Goal: Transaction & Acquisition: Book appointment/travel/reservation

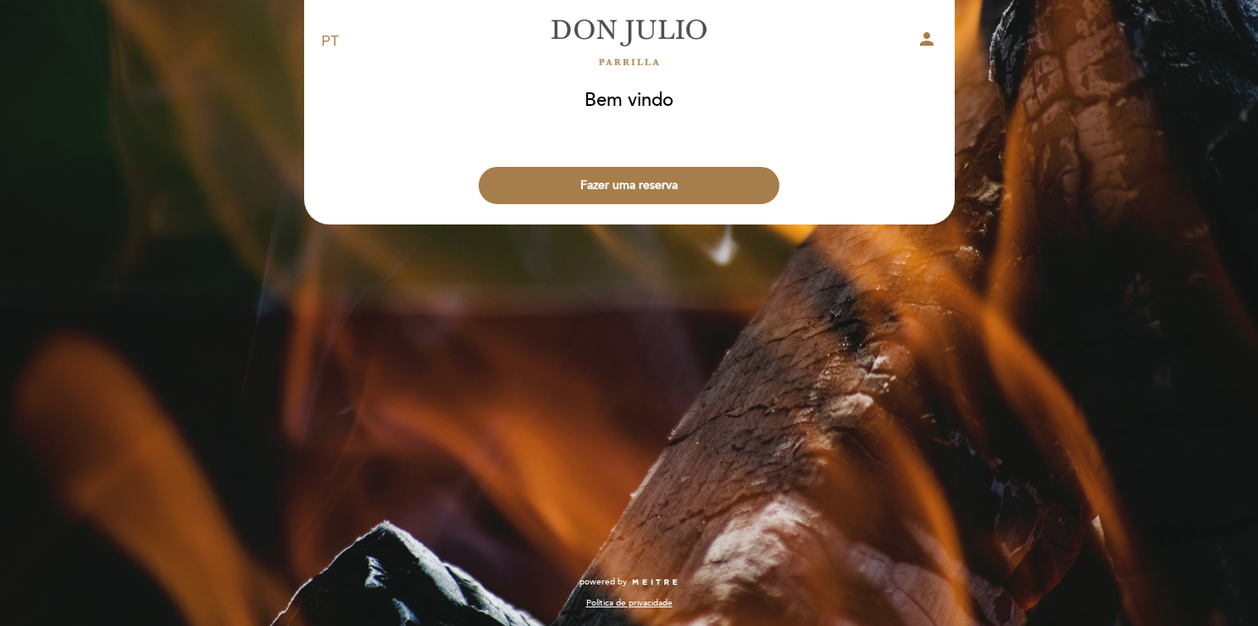
select select "pt"
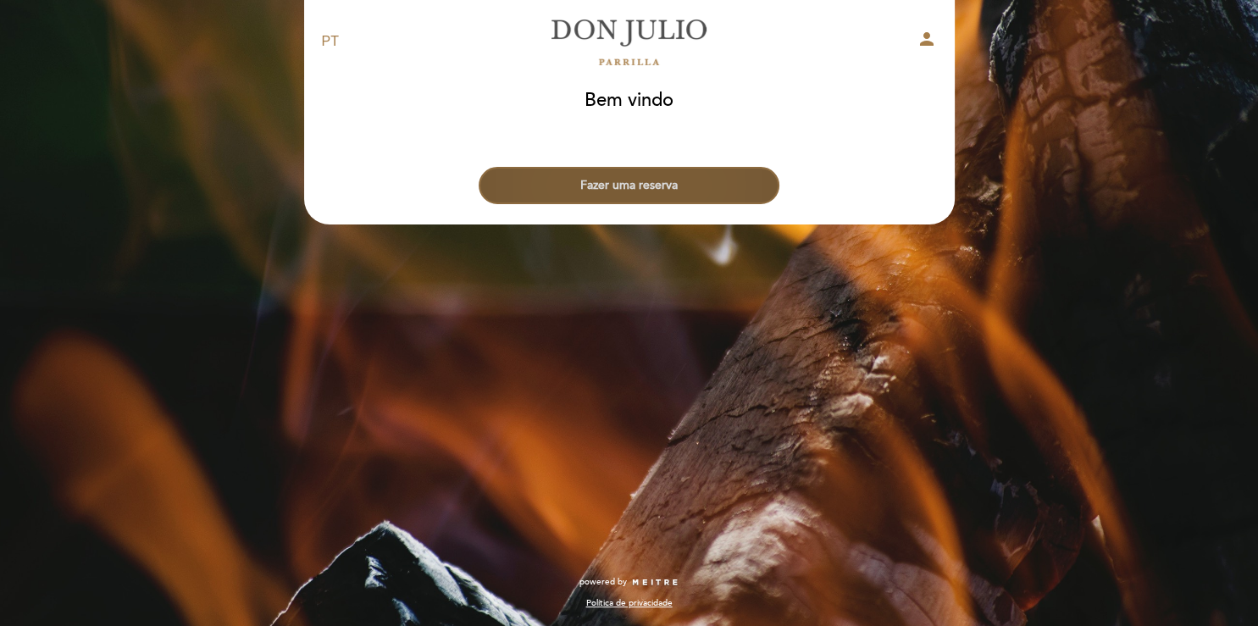
click at [662, 188] on button "Fazer uma reserva" at bounding box center [629, 185] width 301 height 37
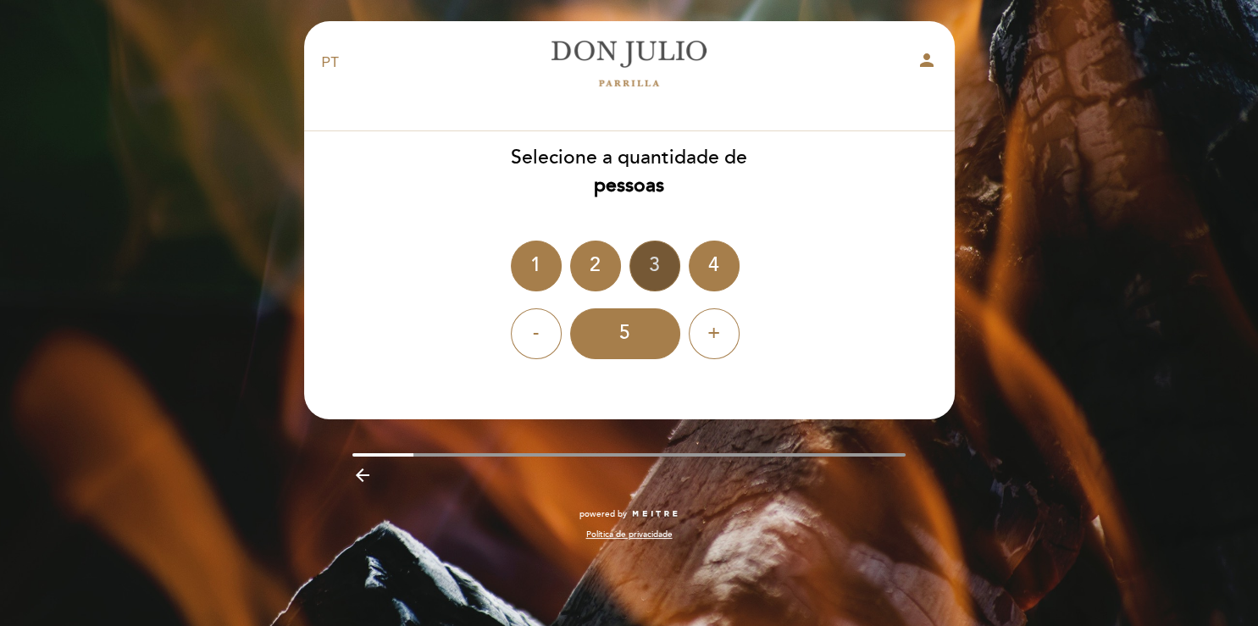
click at [651, 270] on div "3" at bounding box center [654, 266] width 51 height 51
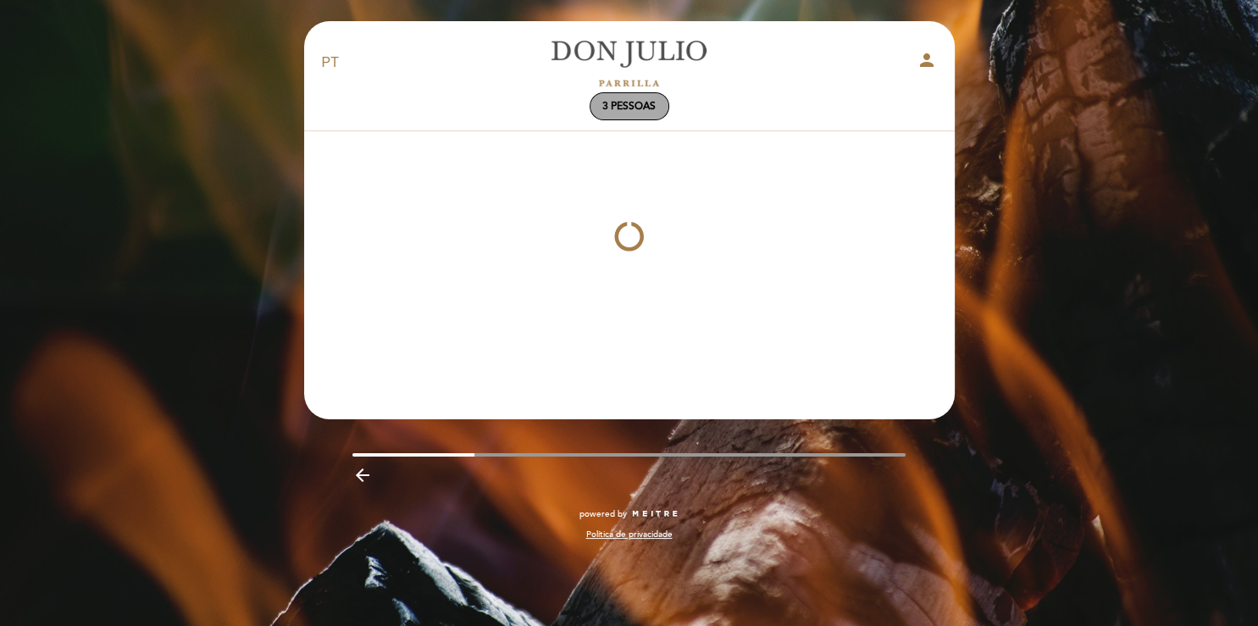
click at [637, 110] on span "3 pessoas" at bounding box center [628, 106] width 53 height 13
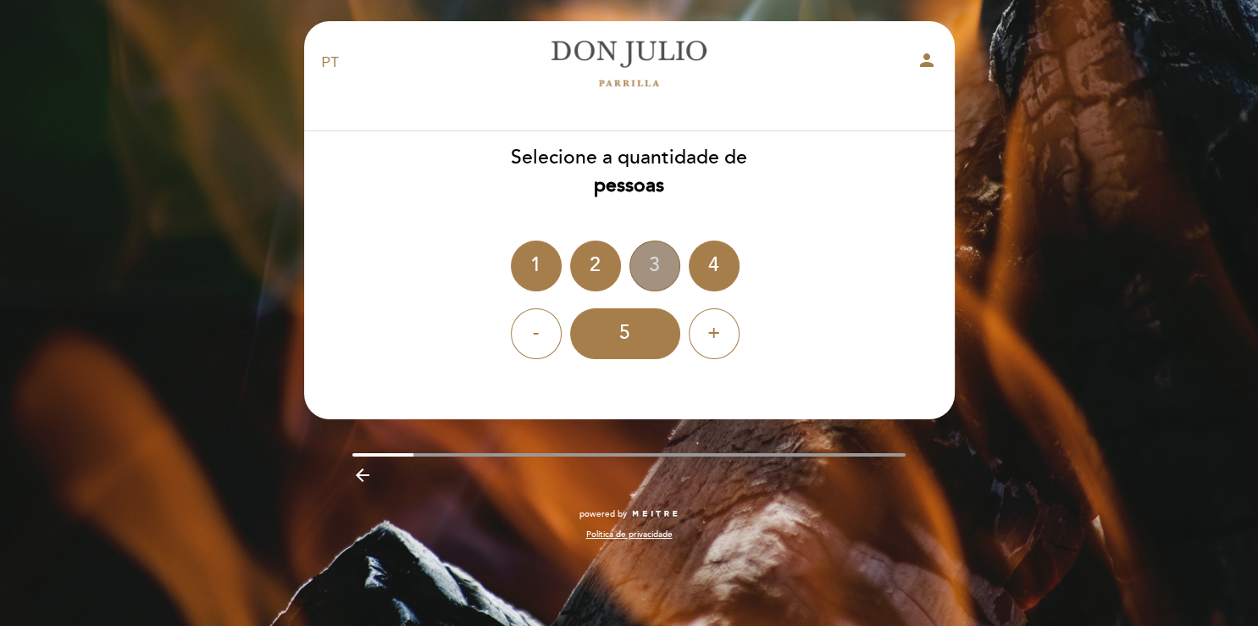
click at [656, 268] on div "3" at bounding box center [654, 266] width 51 height 51
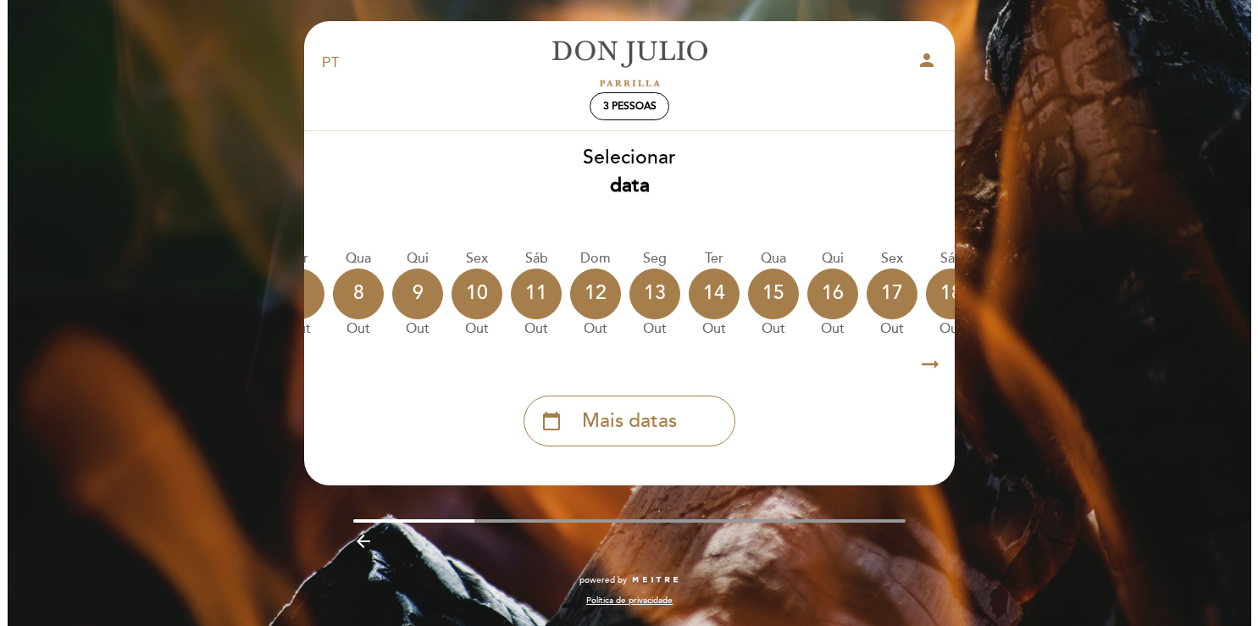
scroll to position [0, 498]
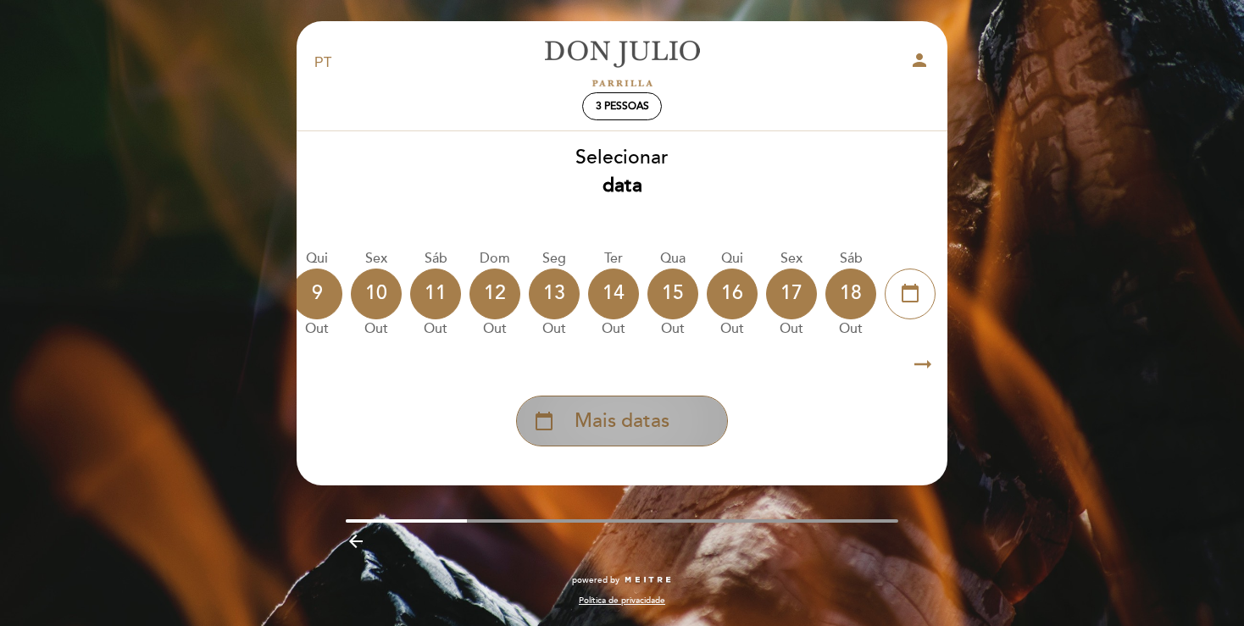
click at [622, 432] on span "Mais datas" at bounding box center [621, 421] width 95 height 28
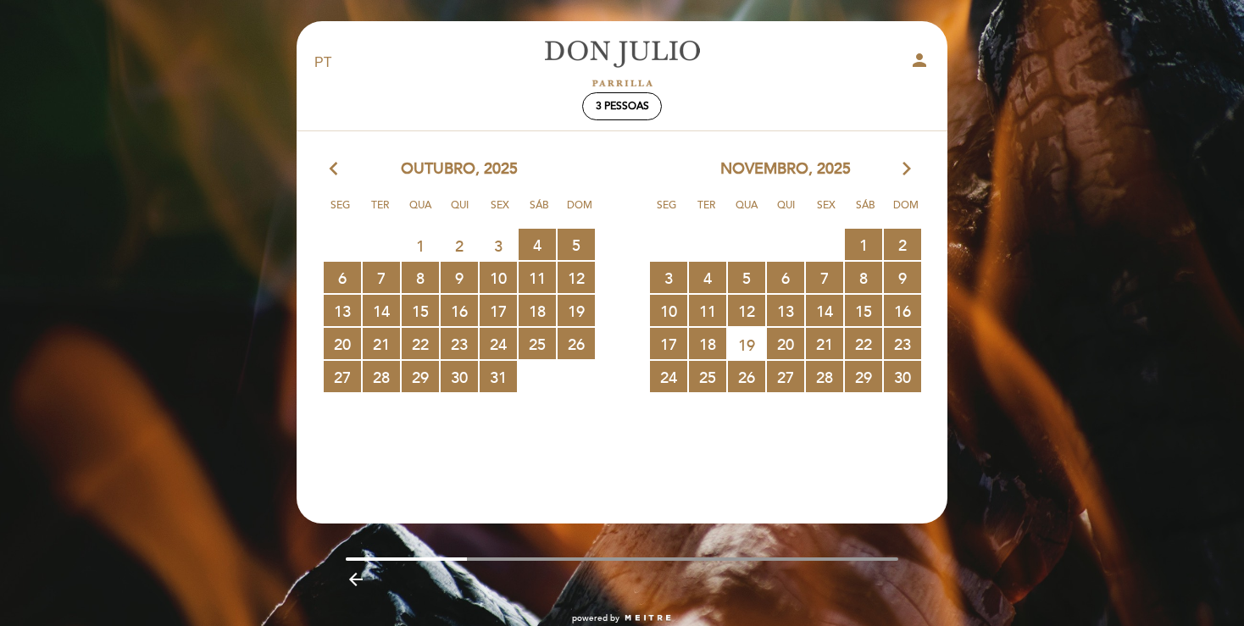
click at [906, 169] on icon "arrow_forward_ios" at bounding box center [906, 169] width 15 height 22
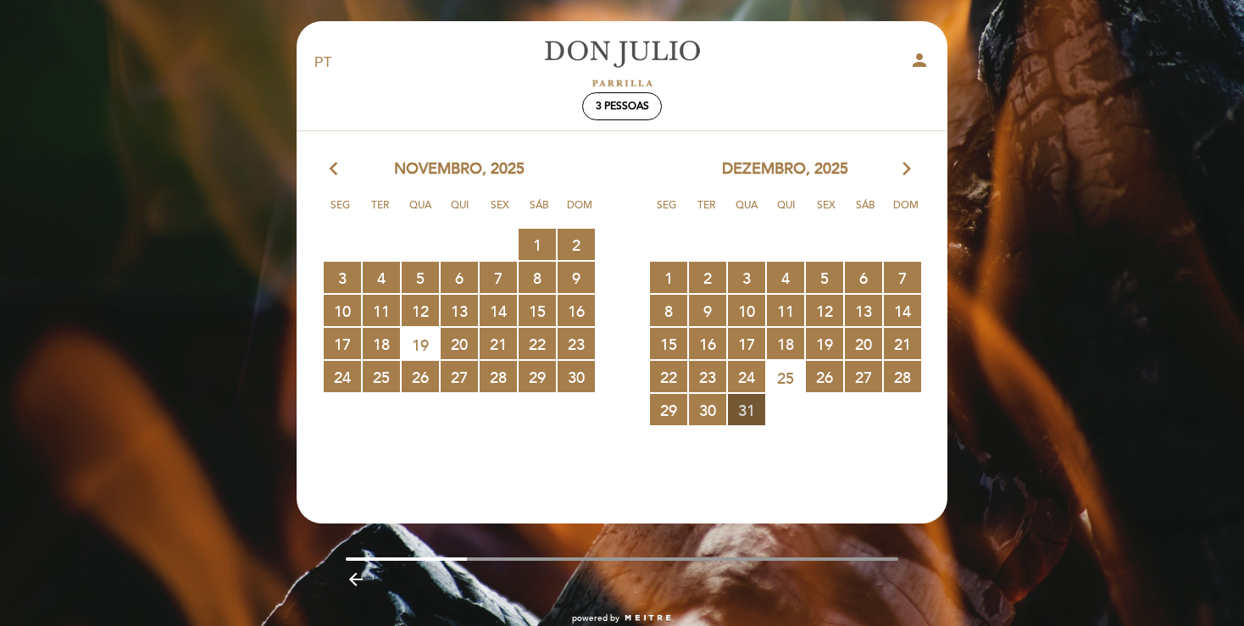
click at [743, 407] on span "31 RESERVAS DISPONÍVEIS" at bounding box center [746, 409] width 37 height 31
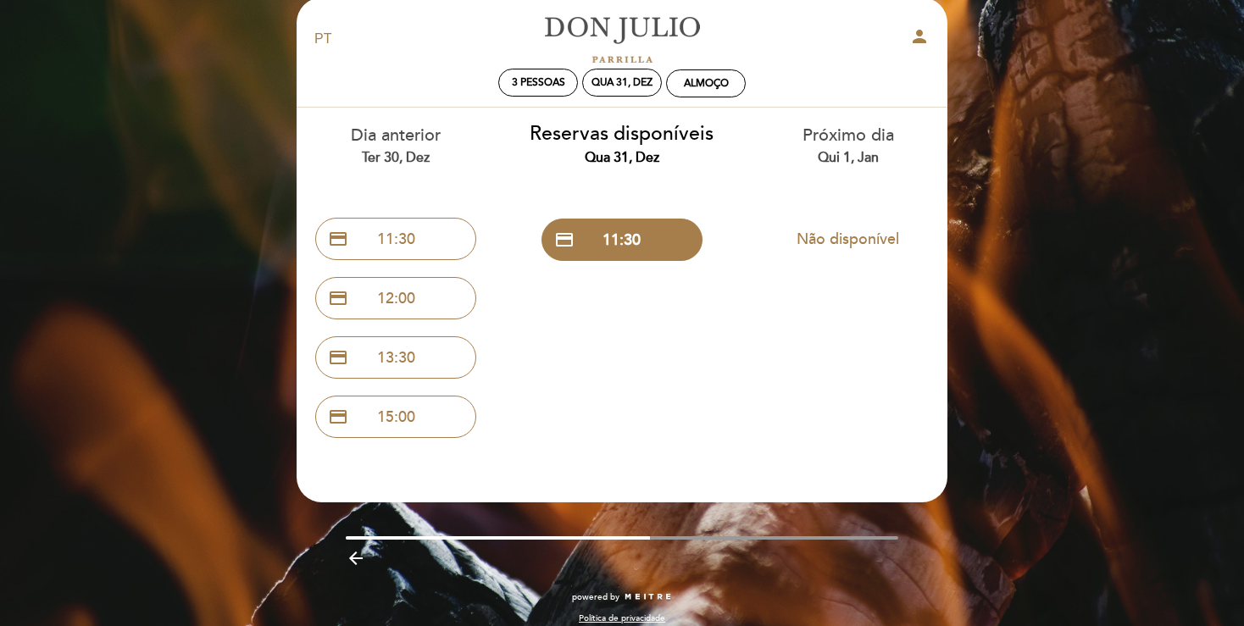
scroll to position [38, 0]
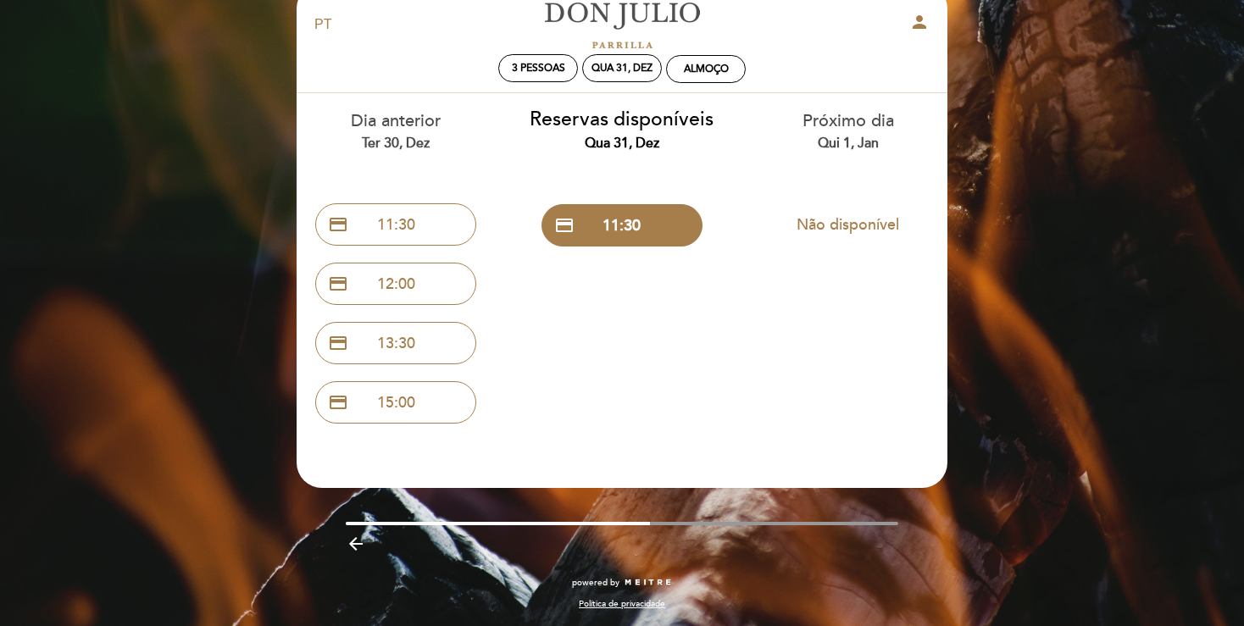
click at [351, 546] on icon "arrow_backward" at bounding box center [356, 544] width 20 height 20
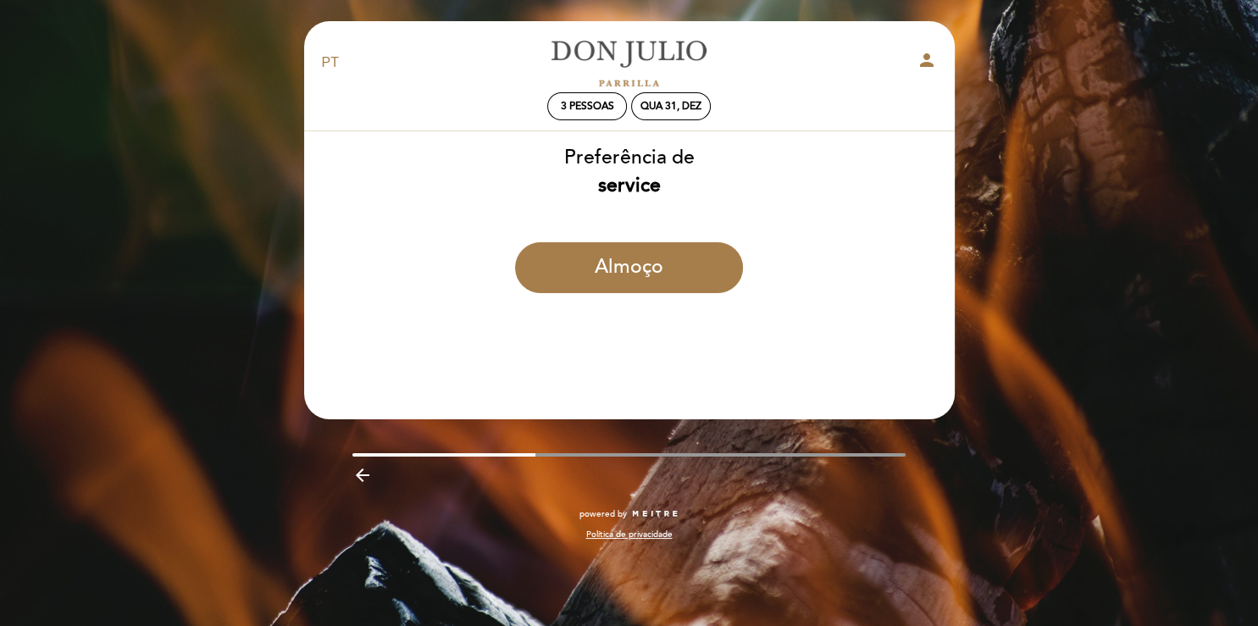
click at [351, 546] on div "powered by Política de privacidade" at bounding box center [629, 533] width 676 height 50
click at [360, 481] on icon "arrow_backward" at bounding box center [362, 475] width 20 height 20
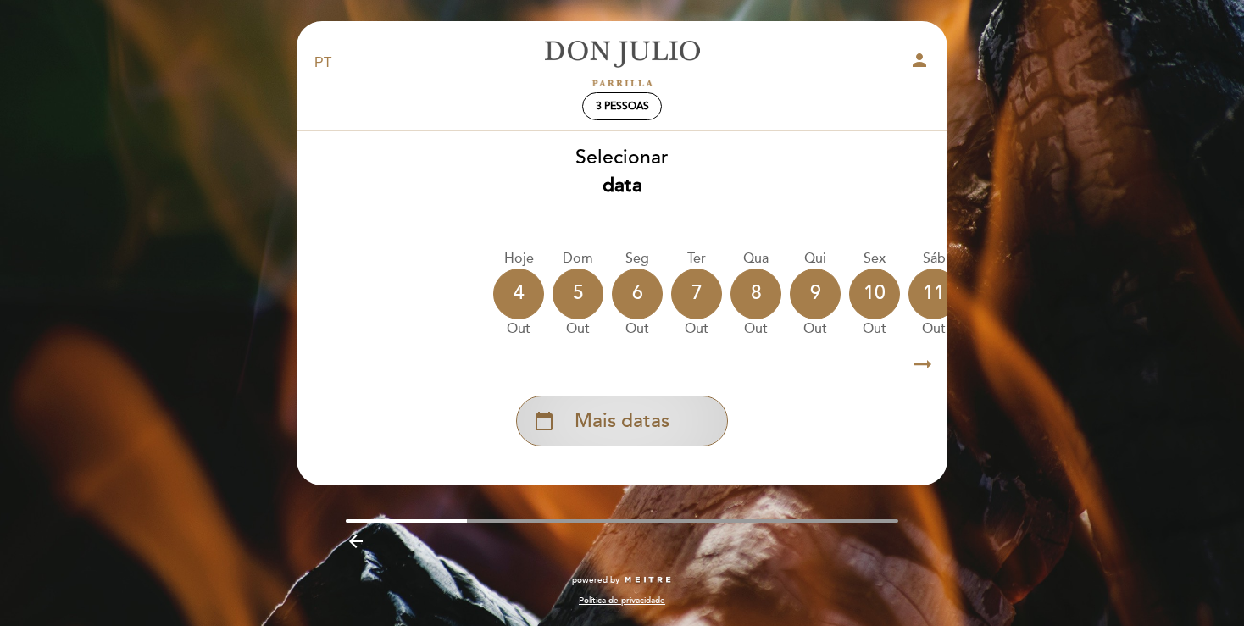
click at [614, 435] on span "Mais datas" at bounding box center [621, 421] width 95 height 28
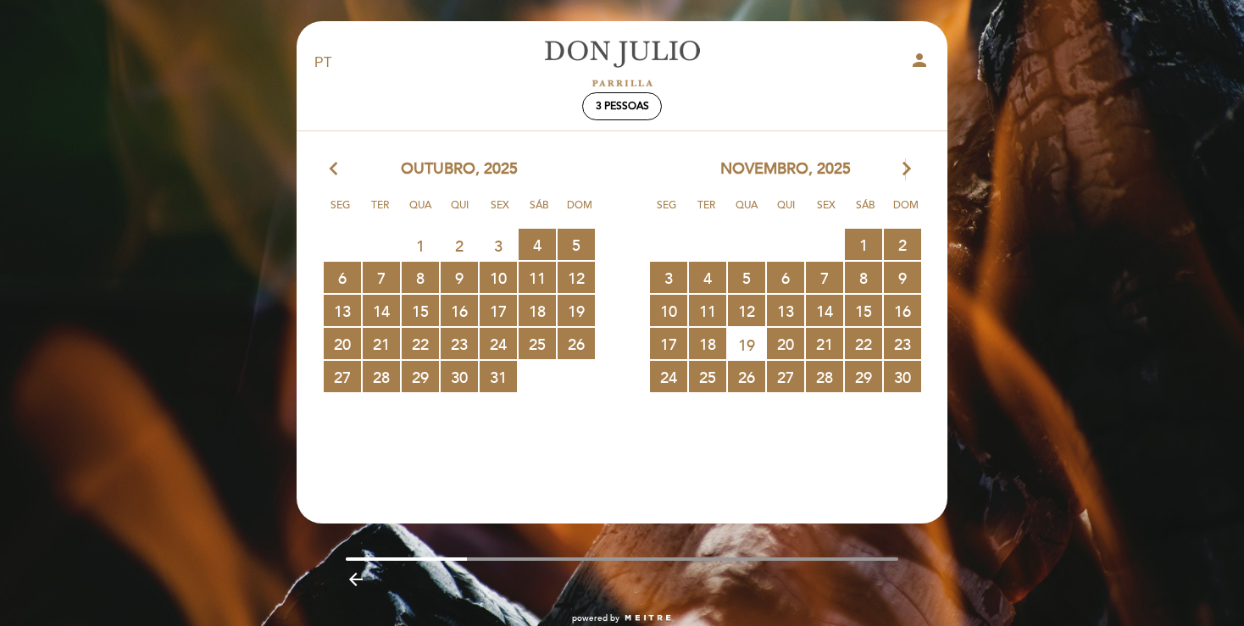
click at [901, 169] on icon "arrow_forward_ios" at bounding box center [906, 169] width 15 height 22
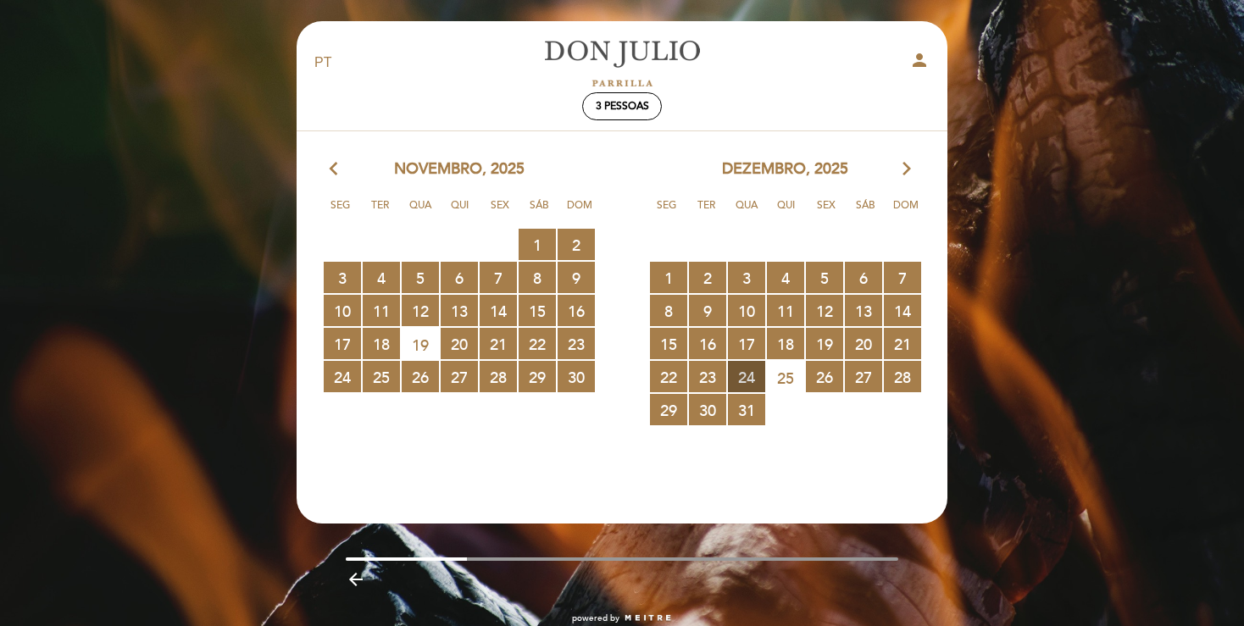
click at [752, 378] on span "24 RESERVAS DISPONÍVEIS" at bounding box center [746, 376] width 37 height 31
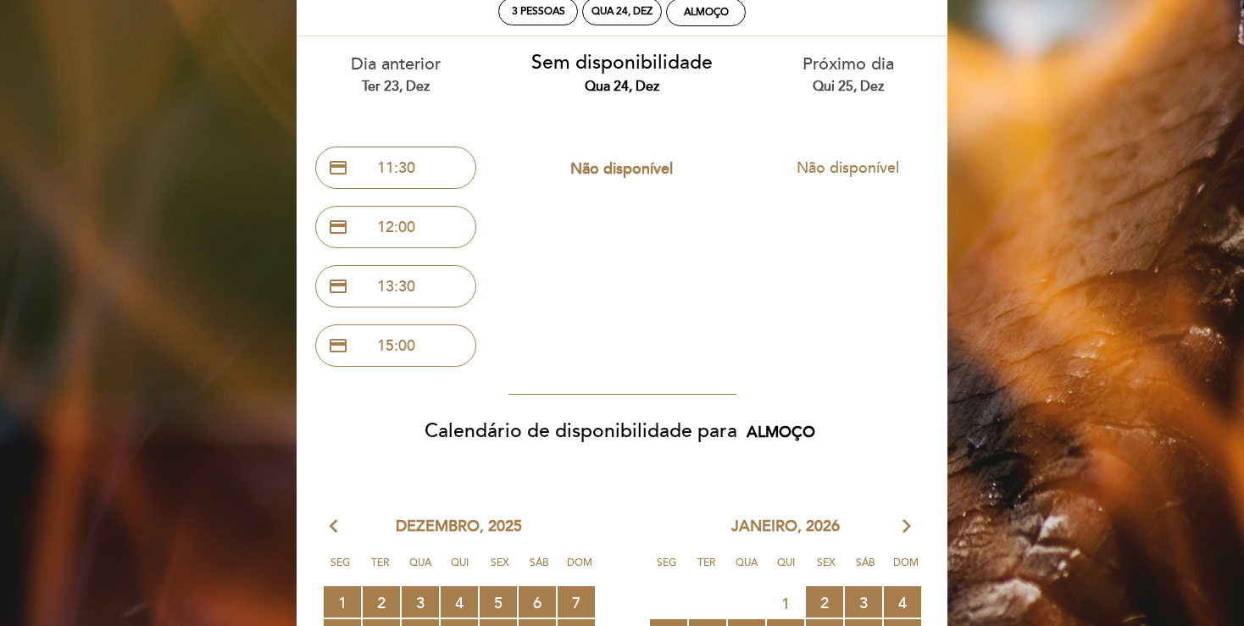
scroll to position [268, 0]
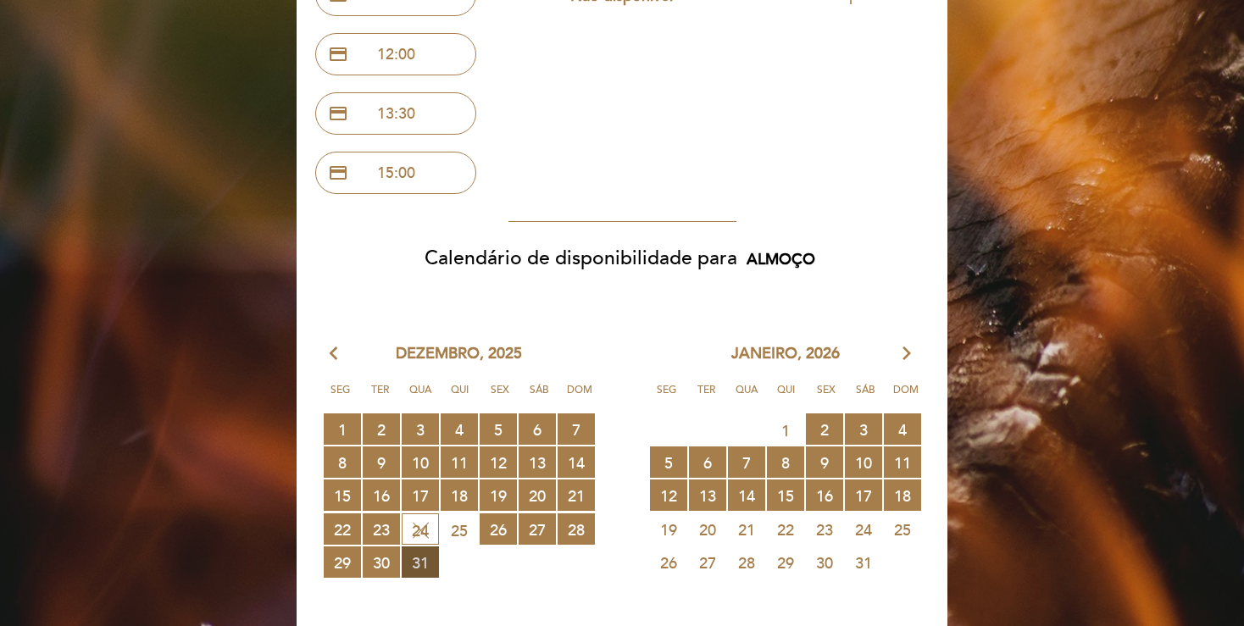
click at [418, 565] on span "31 RESERVAS DISPONÍVEIS" at bounding box center [420, 561] width 37 height 31
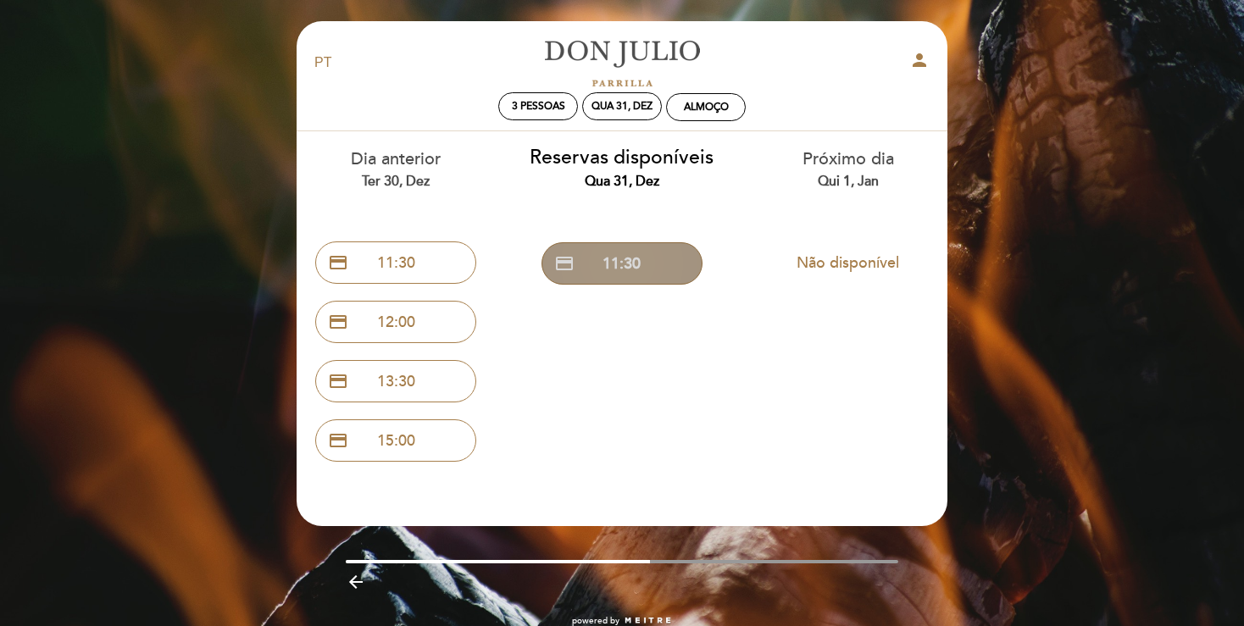
click at [619, 269] on button "credit_card 11:30" at bounding box center [621, 263] width 161 height 42
